Goal: Task Accomplishment & Management: Manage account settings

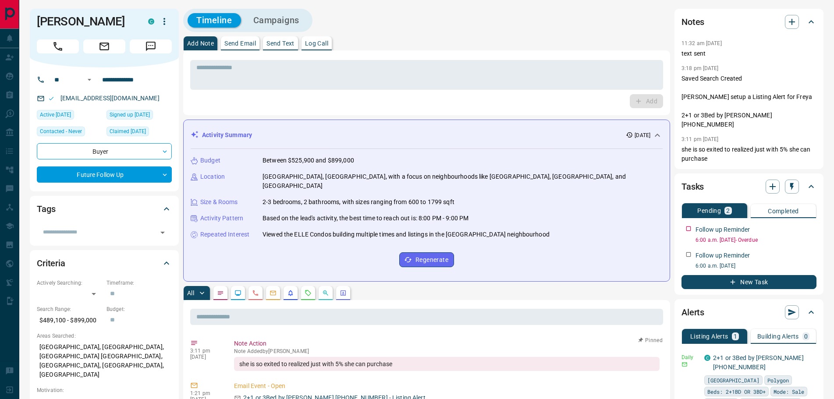
click at [320, 42] on p "Log Call" at bounding box center [316, 43] width 23 height 6
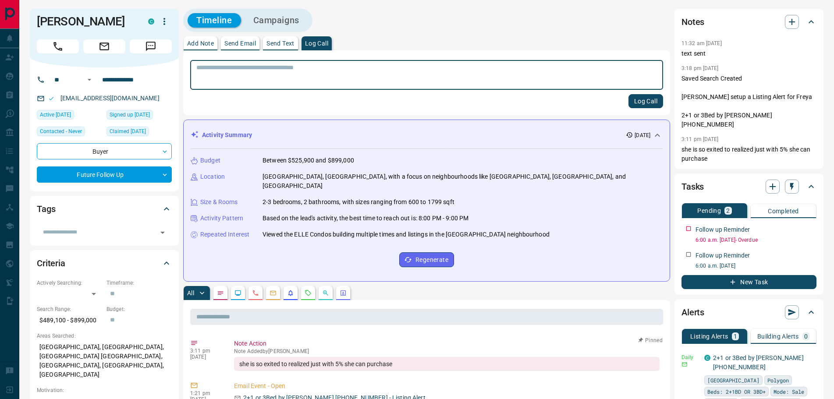
click at [635, 99] on button "Log Call" at bounding box center [645, 101] width 35 height 14
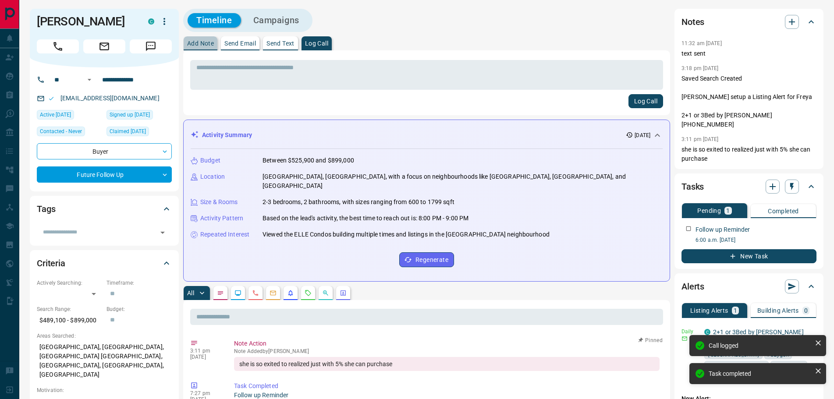
click at [190, 39] on button "Add Note" at bounding box center [201, 43] width 34 height 14
click at [206, 72] on textarea at bounding box center [426, 75] width 460 height 22
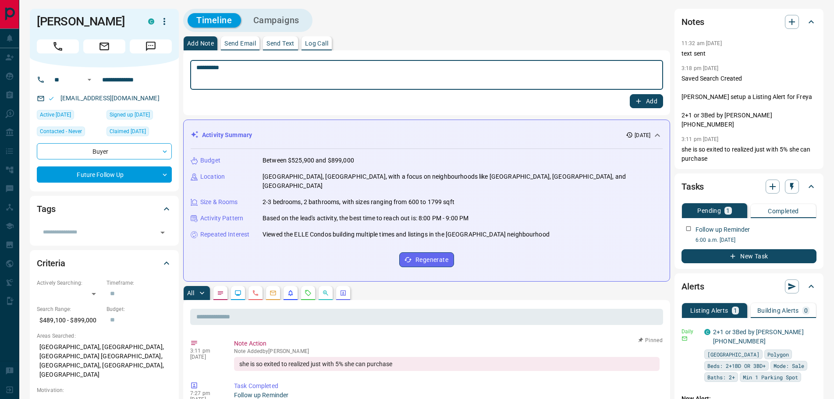
type textarea "*********"
click at [638, 99] on icon "button" at bounding box center [638, 101] width 5 height 5
click at [273, 80] on textarea at bounding box center [426, 75] width 460 height 22
drag, startPoint x: 227, startPoint y: 67, endPoint x: 207, endPoint y: 64, distance: 19.9
click at [207, 64] on textarea "**********" at bounding box center [426, 75] width 460 height 22
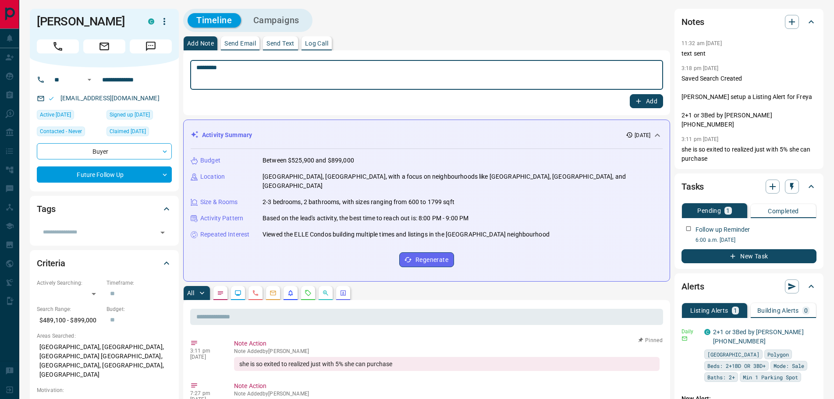
click at [206, 66] on textarea "********" at bounding box center [426, 75] width 460 height 22
type textarea "*********"
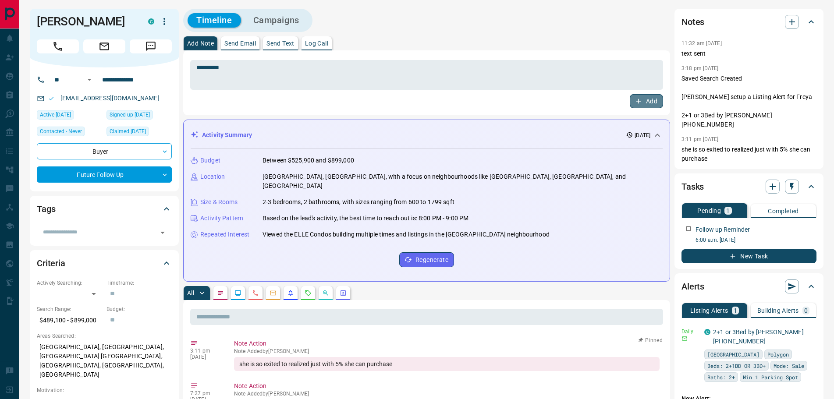
click at [641, 96] on button "Add" at bounding box center [646, 101] width 33 height 14
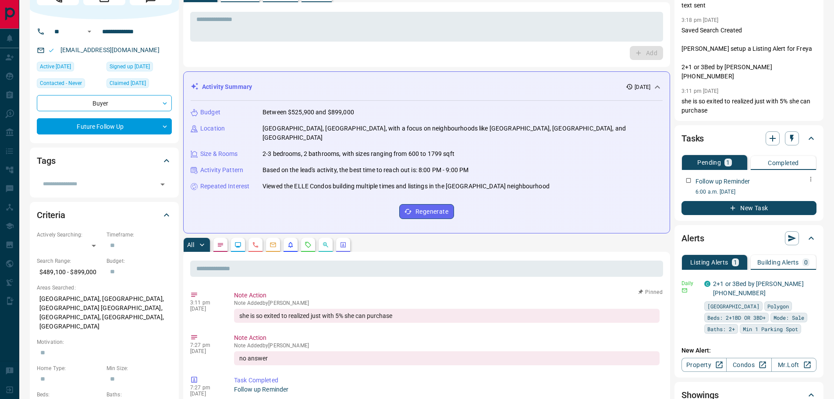
scroll to position [131, 0]
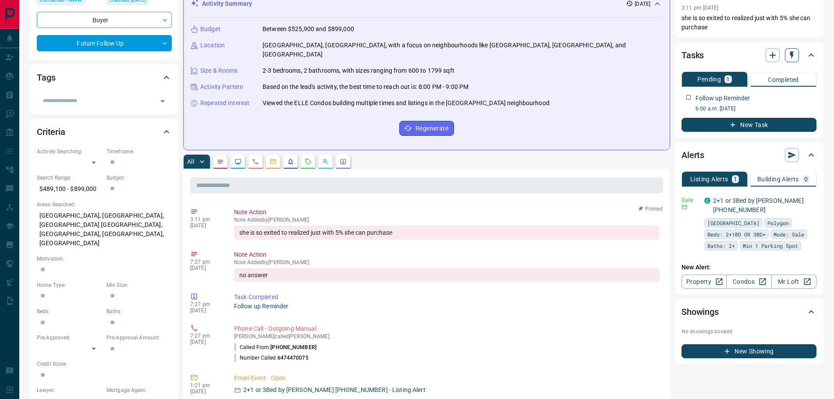
click at [794, 50] on button "button" at bounding box center [792, 55] width 14 height 14
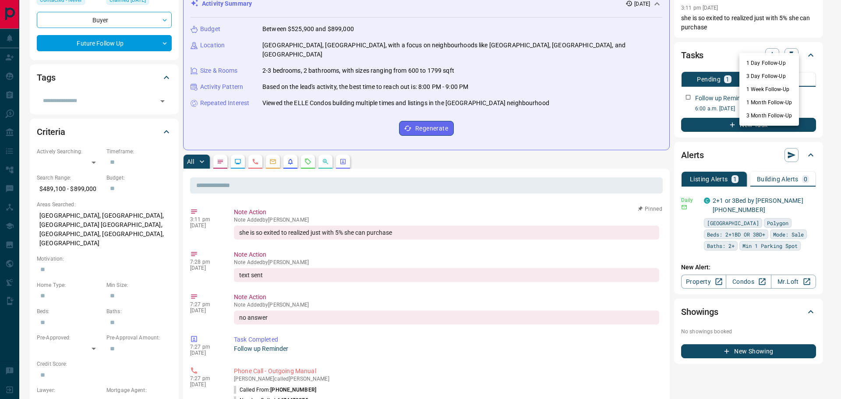
click at [406, 195] on div at bounding box center [420, 199] width 841 height 399
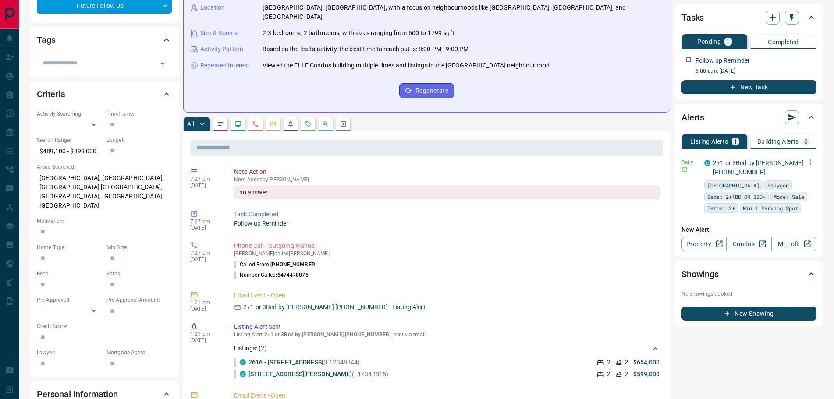
scroll to position [44, 0]
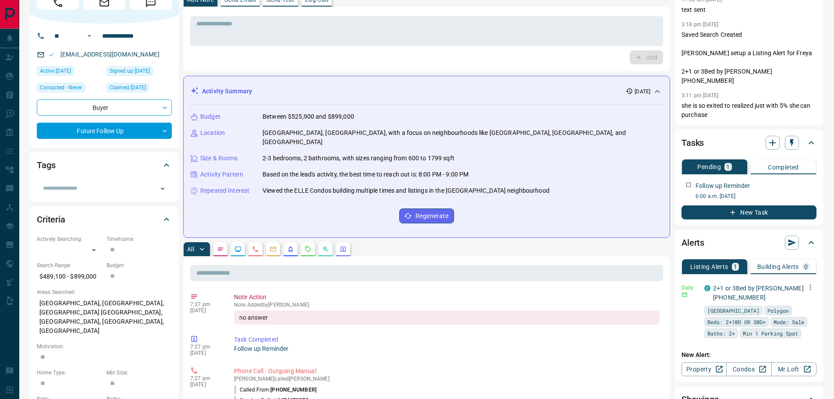
click at [811, 283] on icon "button" at bounding box center [810, 287] width 8 height 8
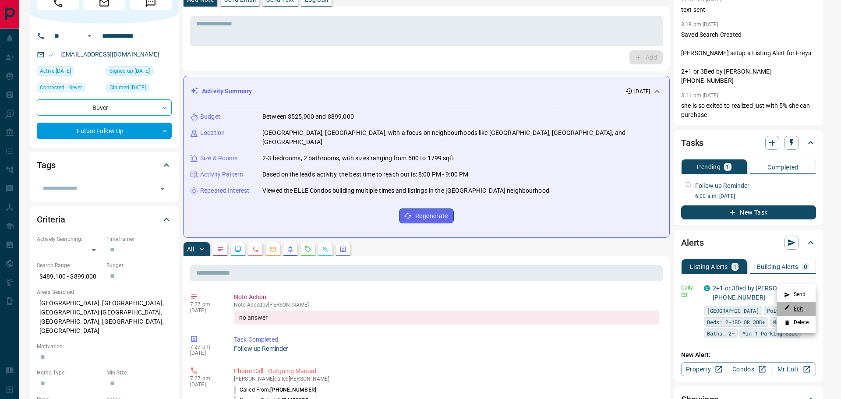
click at [798, 310] on link "Edit" at bounding box center [793, 308] width 19 height 8
click at [685, 303] on div at bounding box center [420, 199] width 841 height 399
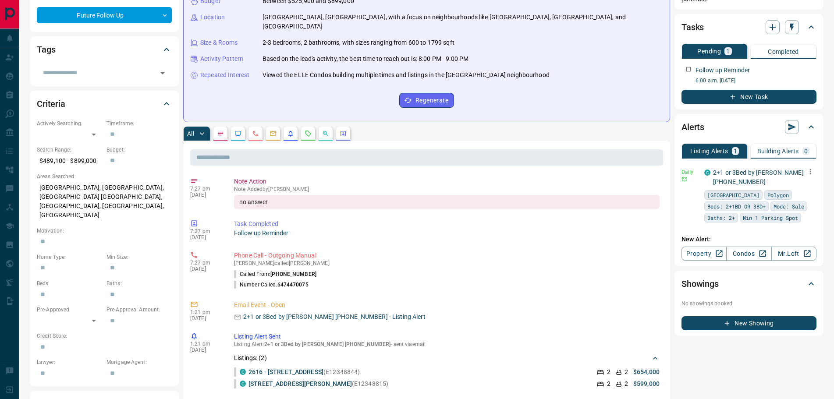
scroll to position [175, 0]
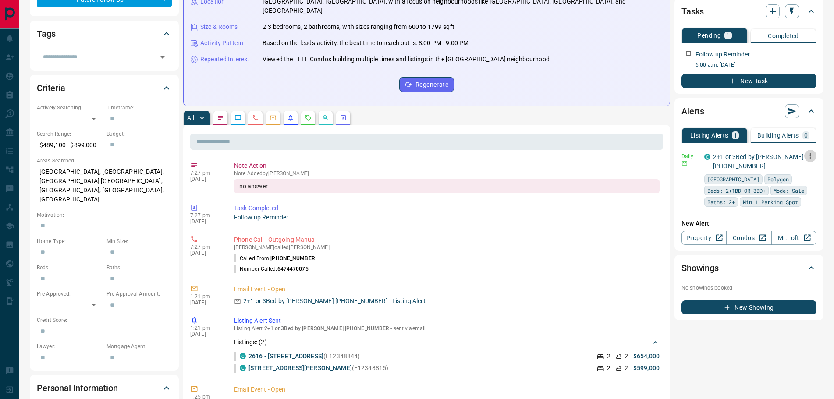
click at [809, 152] on icon "button" at bounding box center [810, 156] width 8 height 8
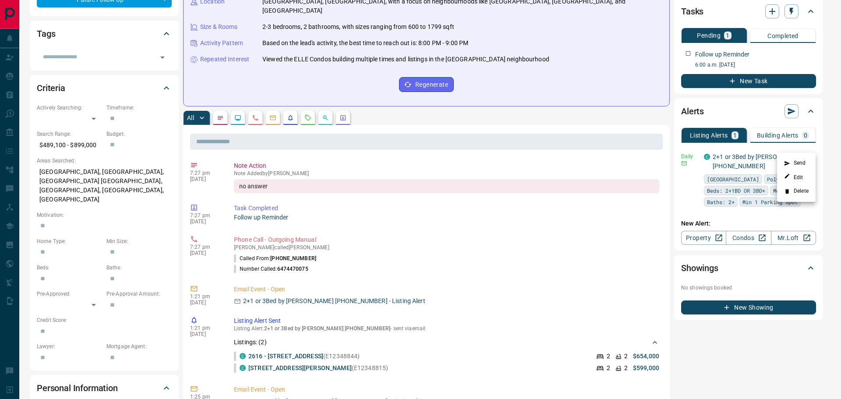
click at [762, 149] on div at bounding box center [420, 199] width 841 height 399
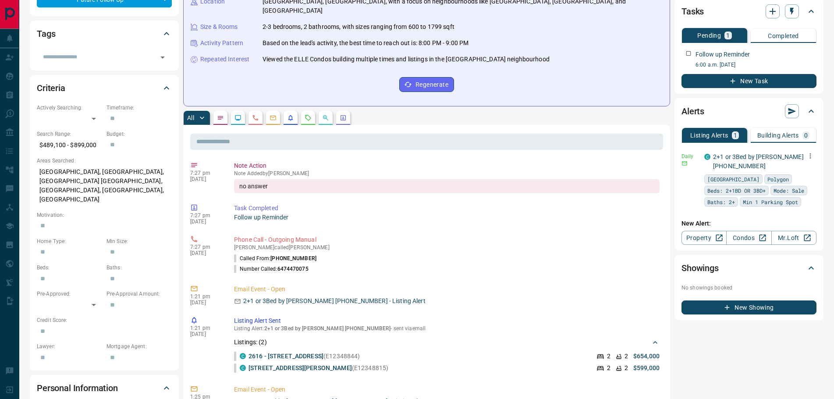
click at [762, 153] on link "2+1 or 3Bed by [PERSON_NAME] [PHONE_NUMBER]" at bounding box center [758, 161] width 91 height 16
